Goal: Task Accomplishment & Management: Manage account settings

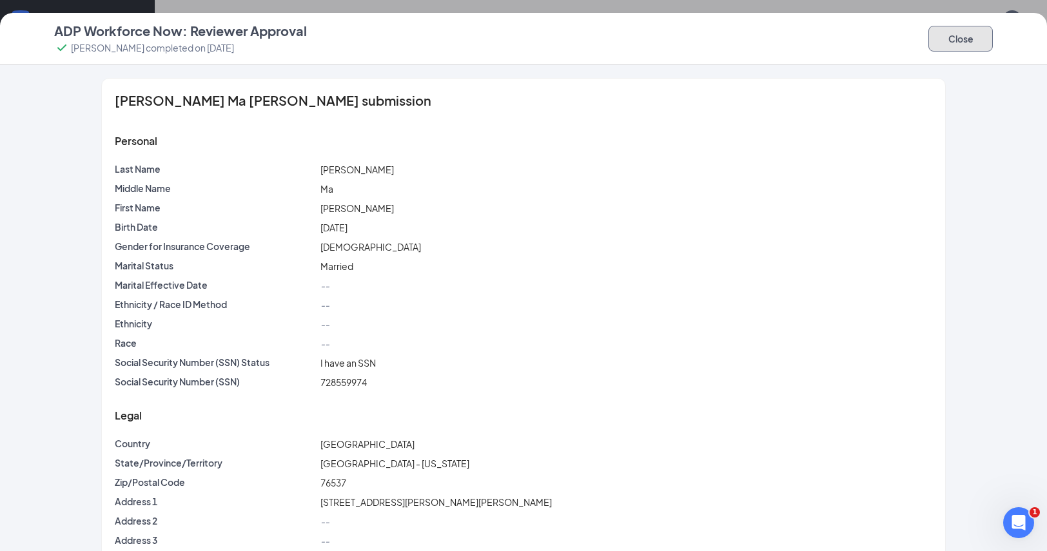
click at [968, 39] on button "Close" at bounding box center [960, 39] width 64 height 26
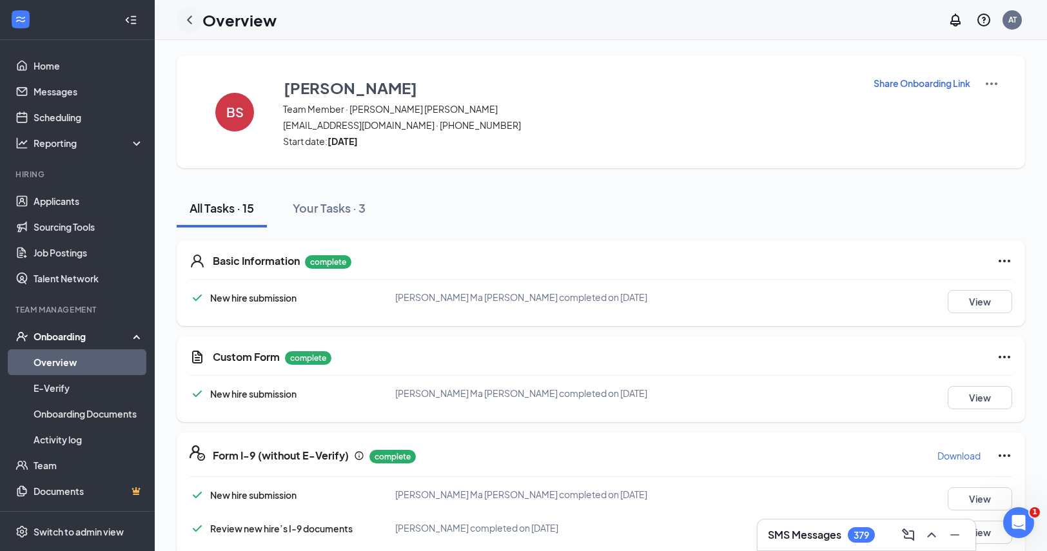
click at [188, 17] on icon "ChevronLeft" at bounding box center [189, 19] width 15 height 15
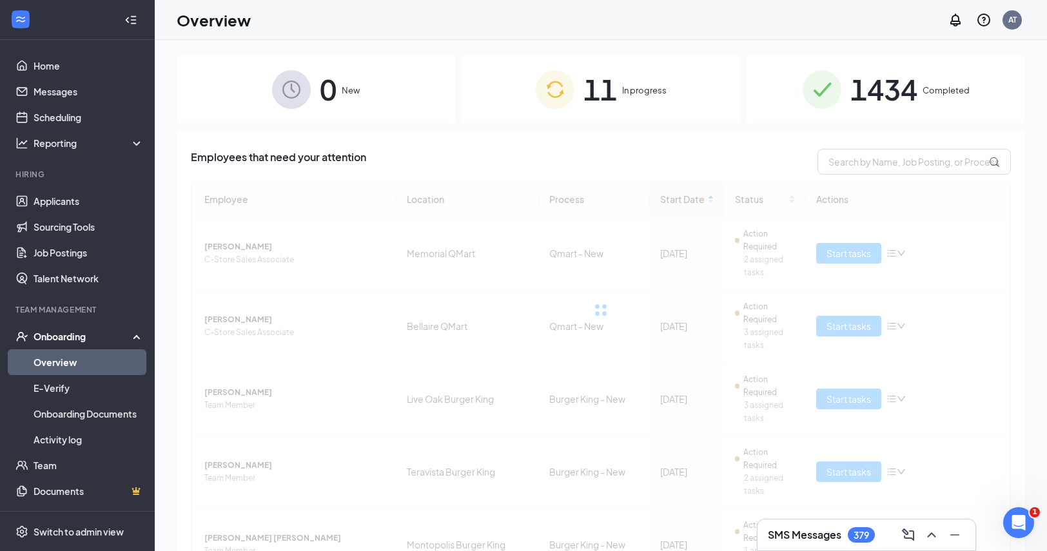
click at [611, 102] on span "11" at bounding box center [600, 89] width 34 height 44
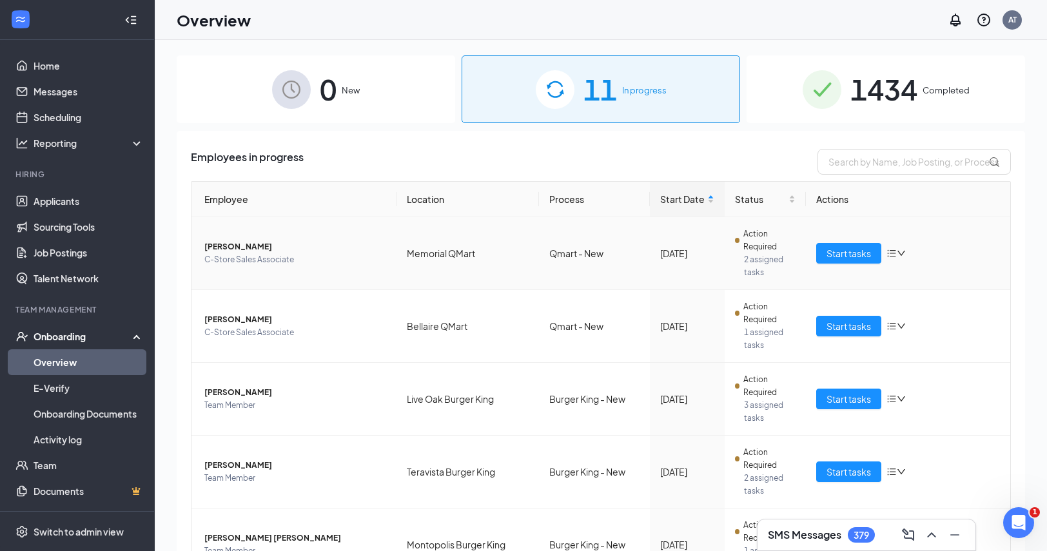
click at [897, 249] on icon "down" at bounding box center [901, 253] width 9 height 9
click at [914, 322] on div "Remove from onboarding" at bounding box center [955, 323] width 139 height 13
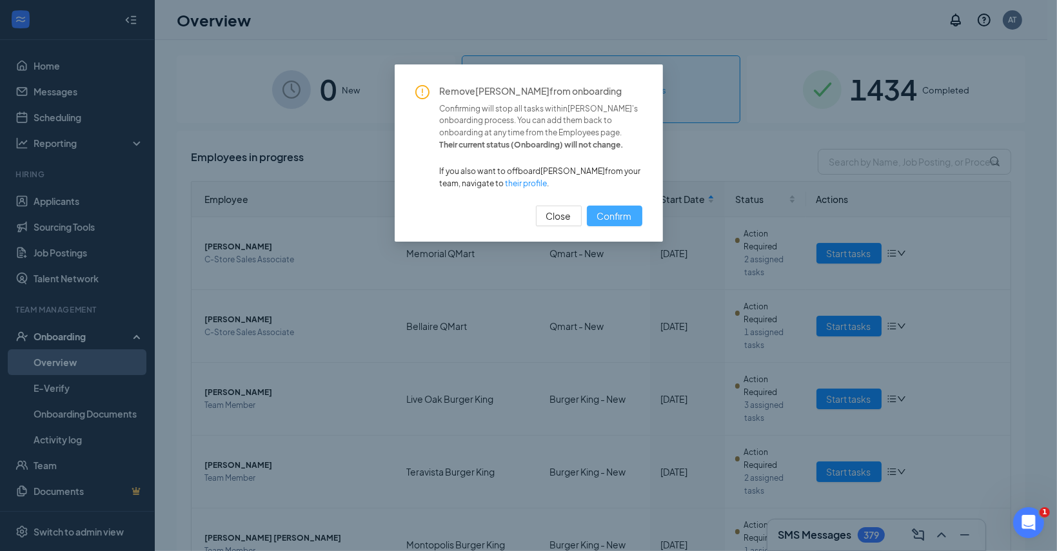
click at [600, 211] on span "Confirm" at bounding box center [614, 216] width 35 height 14
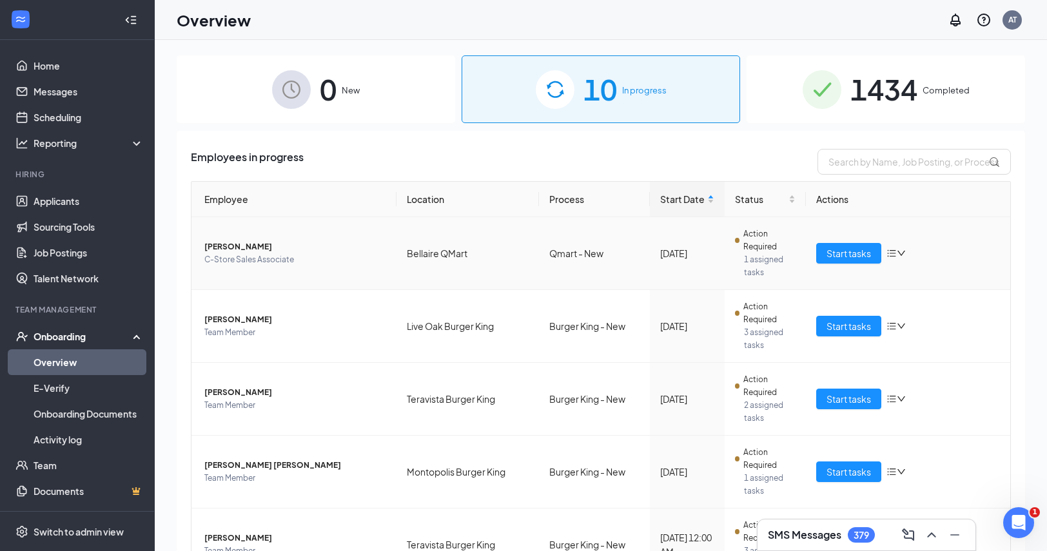
click at [228, 240] on span "[PERSON_NAME]" at bounding box center [295, 246] width 182 height 13
